Goal: Find specific page/section: Find specific page/section

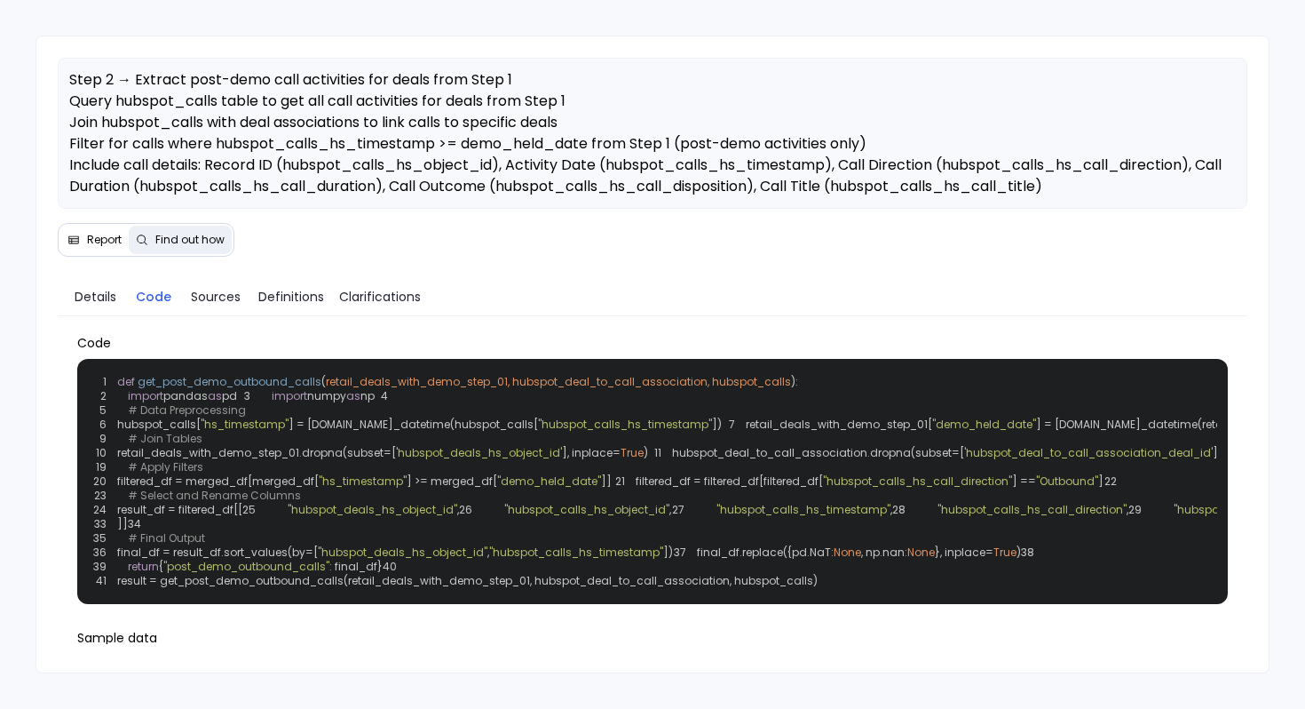
scroll to position [99, 0]
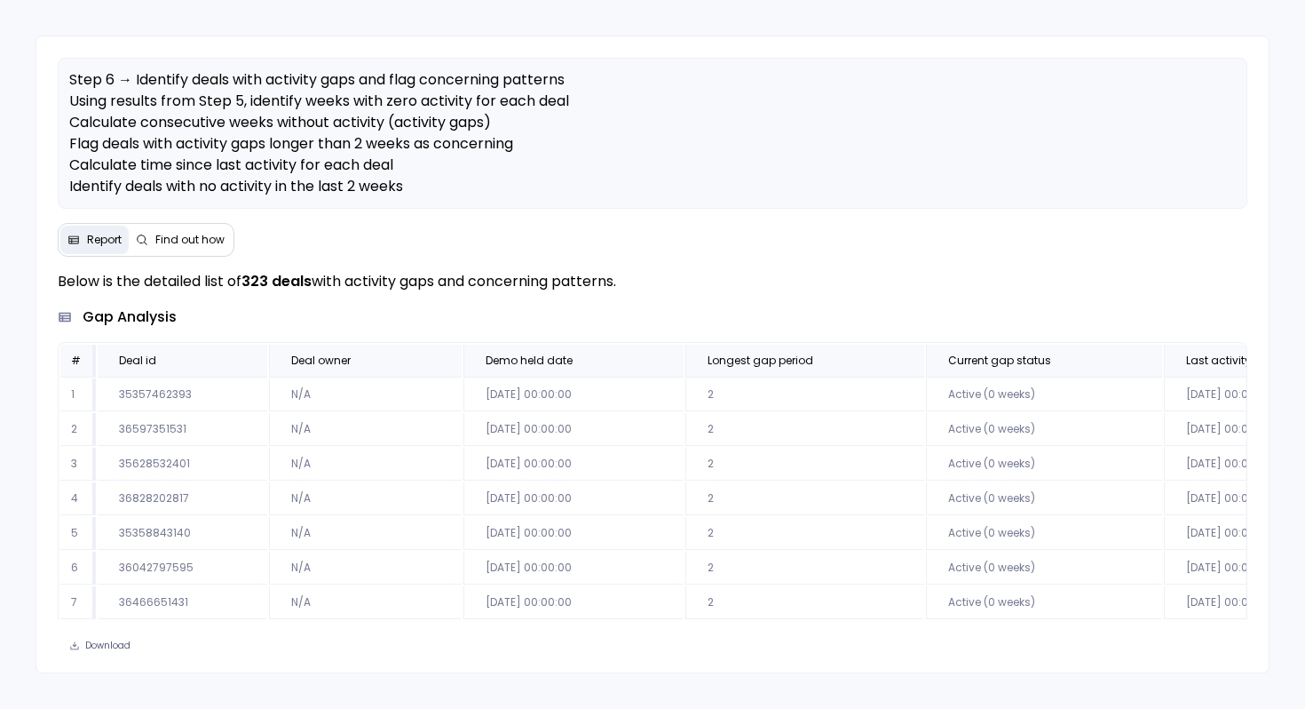
scroll to position [98, 0]
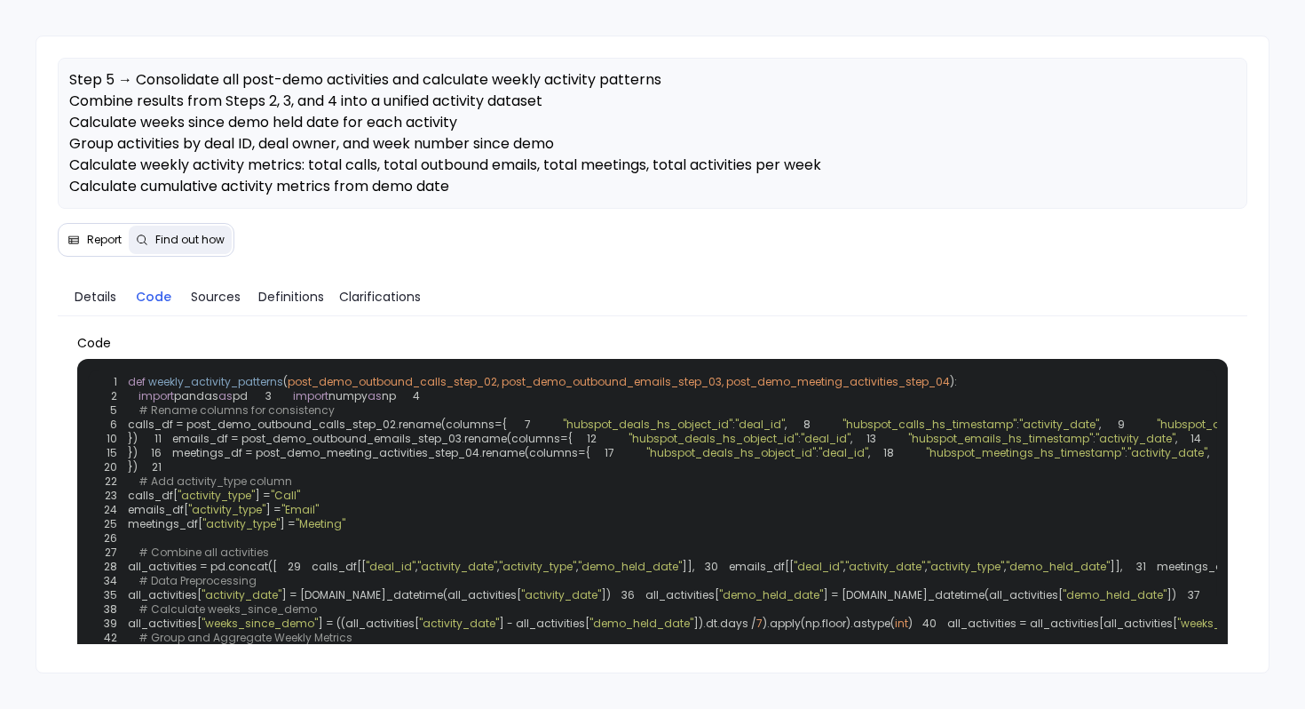
scroll to position [849, 0]
